Goal: Information Seeking & Learning: Learn about a topic

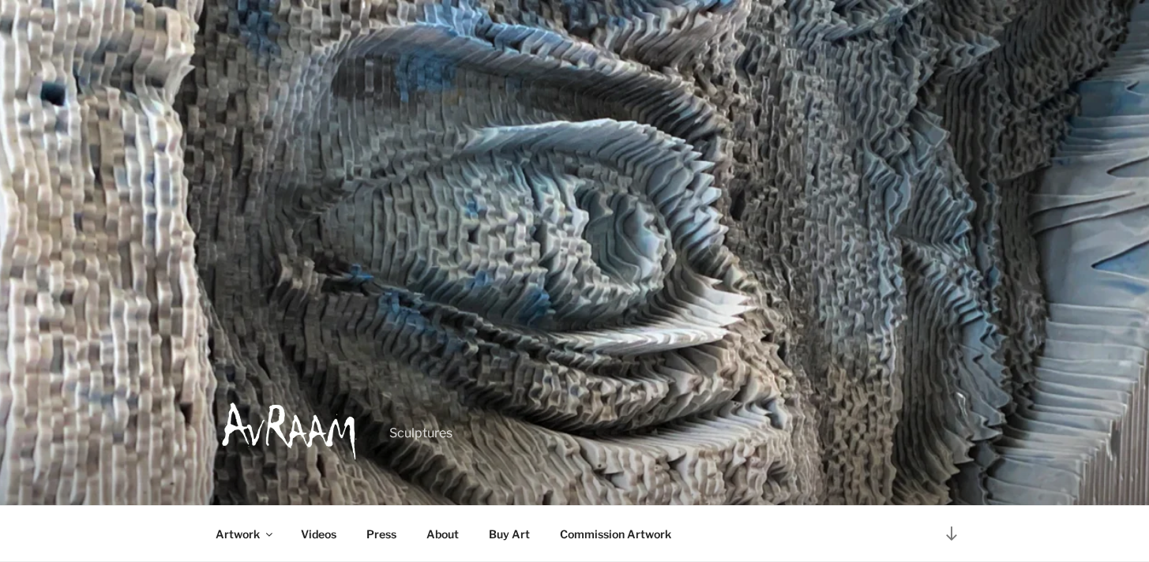
click at [445, 529] on link "About" at bounding box center [443, 534] width 60 height 39
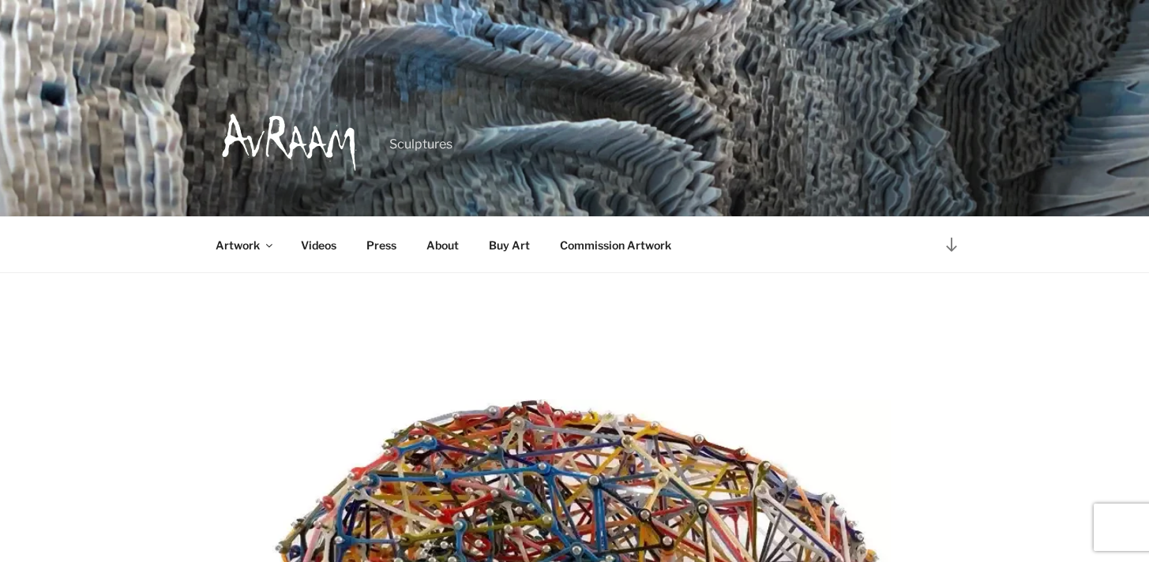
scroll to position [306, 0]
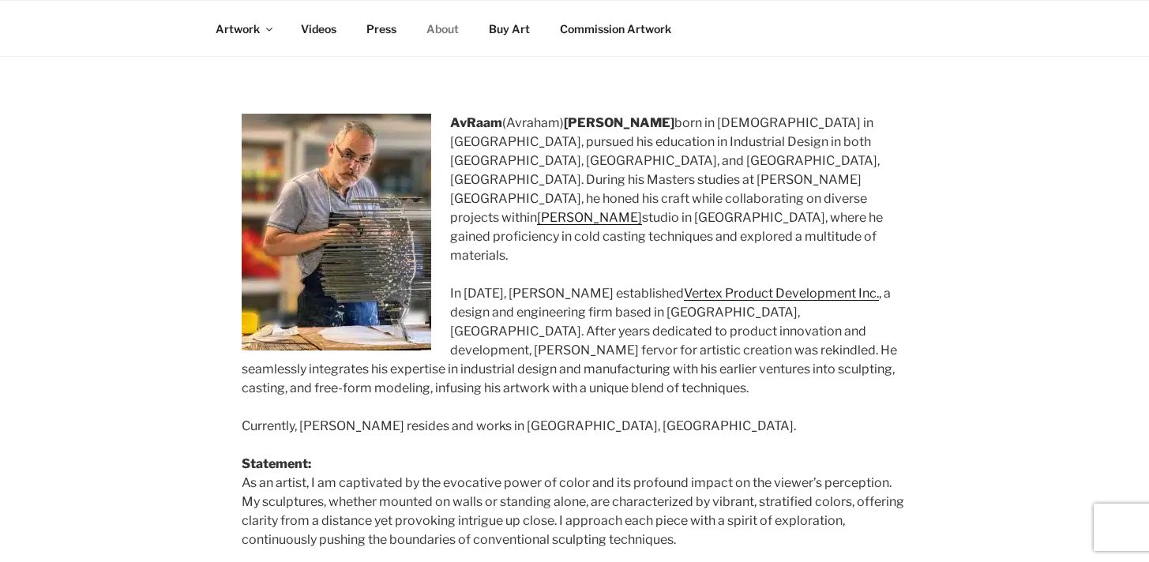
scroll to position [241, 0]
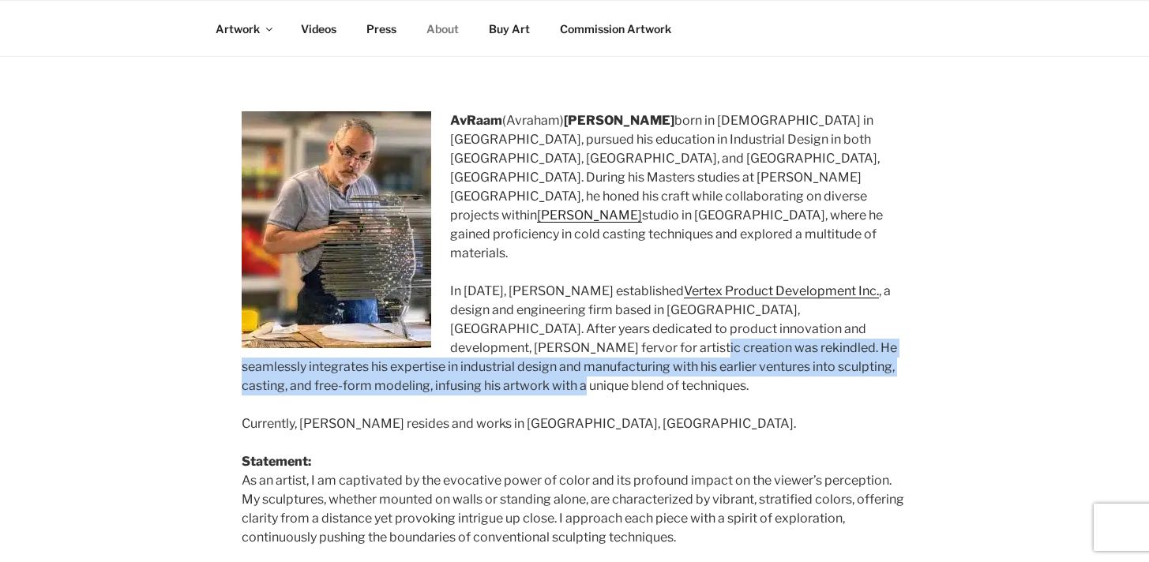
drag, startPoint x: 455, startPoint y: 288, endPoint x: 775, endPoint y: 326, distance: 322.8
click at [776, 326] on p "In [DATE], [PERSON_NAME] established Vertex Product Development Inc. , a design…" at bounding box center [575, 339] width 666 height 114
click at [775, 326] on p "In [DATE], [PERSON_NAME] established Vertex Product Development Inc. , a design…" at bounding box center [575, 339] width 666 height 114
drag, startPoint x: 772, startPoint y: 335, endPoint x: 452, endPoint y: 295, distance: 322.2
click at [452, 295] on p "In [DATE], [PERSON_NAME] established Vertex Product Development Inc. , a design…" at bounding box center [575, 339] width 666 height 114
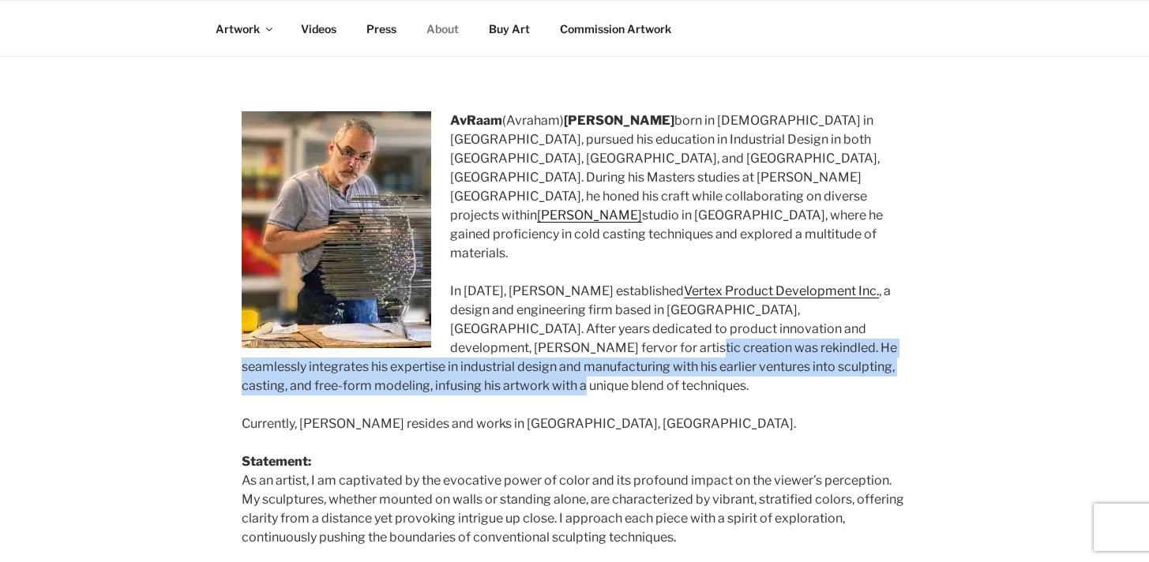
copy p "He seamlessly integrates his expertise in industrial design and manufacturing w…"
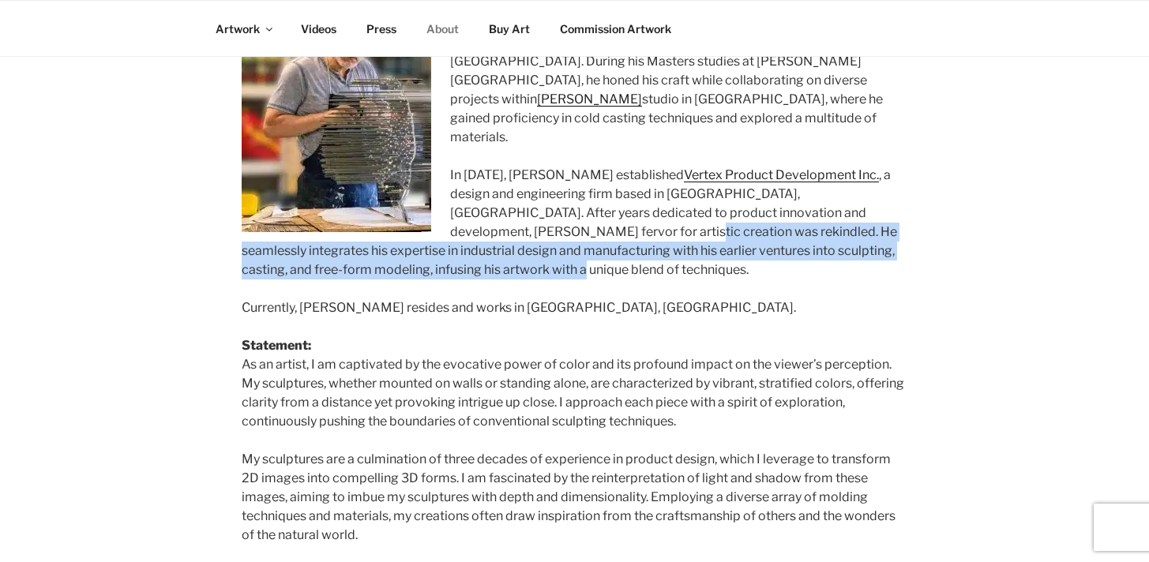
scroll to position [375, 0]
